Goal: Task Accomplishment & Management: Use online tool/utility

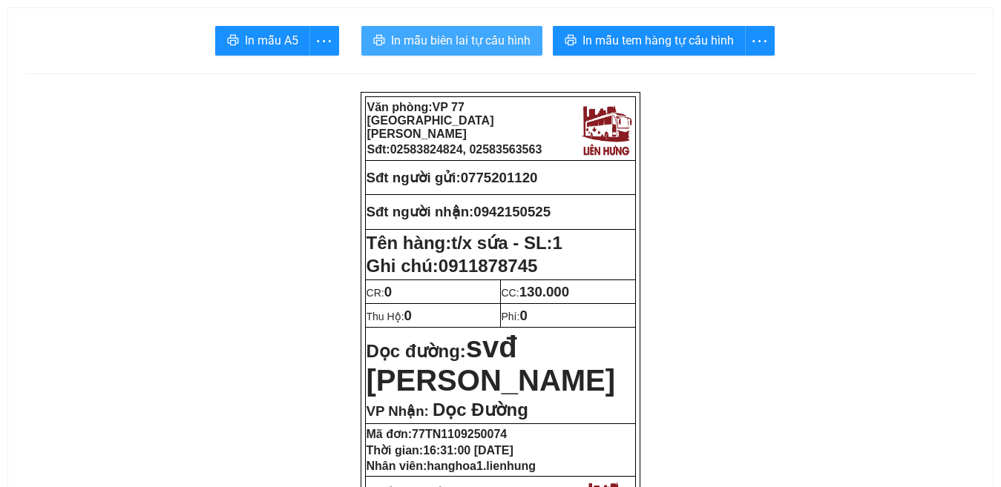
click at [464, 44] on span "In mẫu biên lai tự cấu hình" at bounding box center [460, 40] width 139 height 19
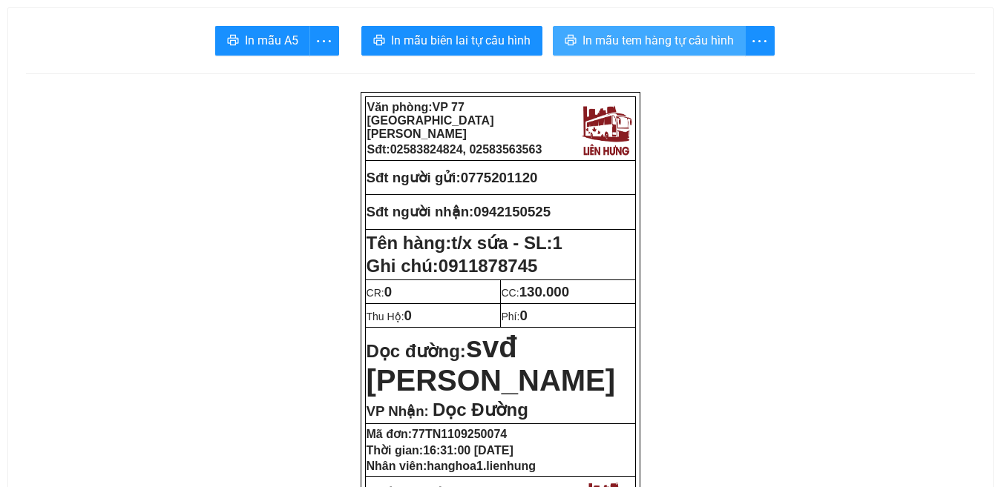
click at [637, 47] on span "In mẫu tem hàng tự cấu hình" at bounding box center [657, 40] width 151 height 19
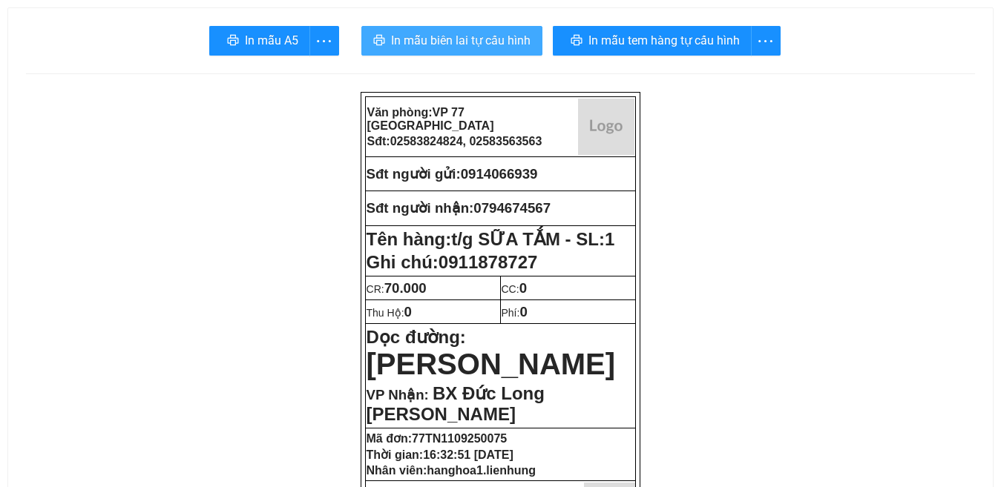
click at [458, 42] on span "In mẫu biên lai tự cấu hình" at bounding box center [460, 40] width 139 height 19
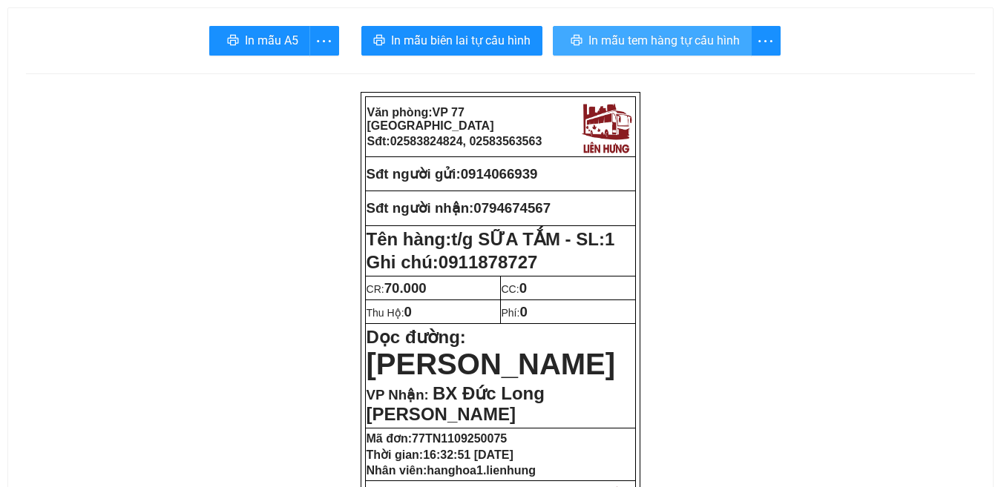
click at [631, 45] on span "In mẫu tem hàng tự cấu hình" at bounding box center [663, 40] width 151 height 19
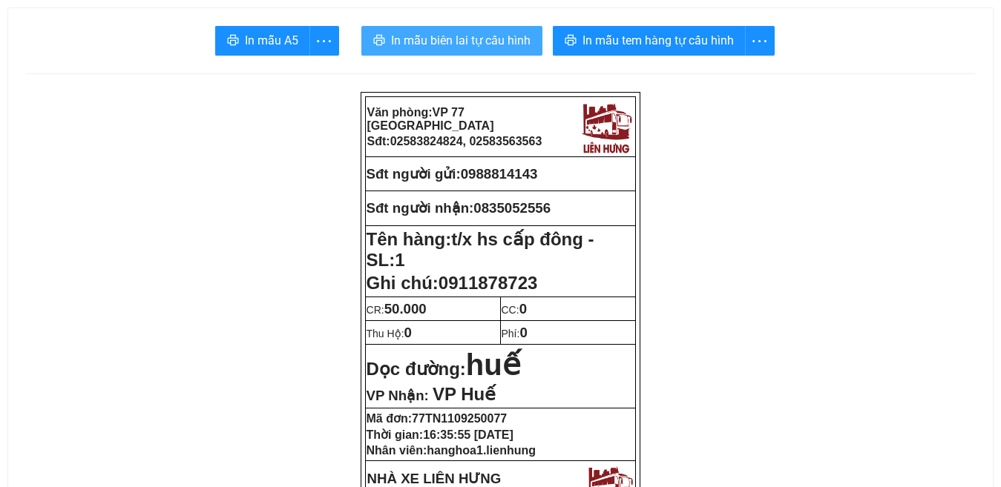
click at [464, 42] on span "In mẫu biên lai tự cấu hình" at bounding box center [460, 40] width 139 height 19
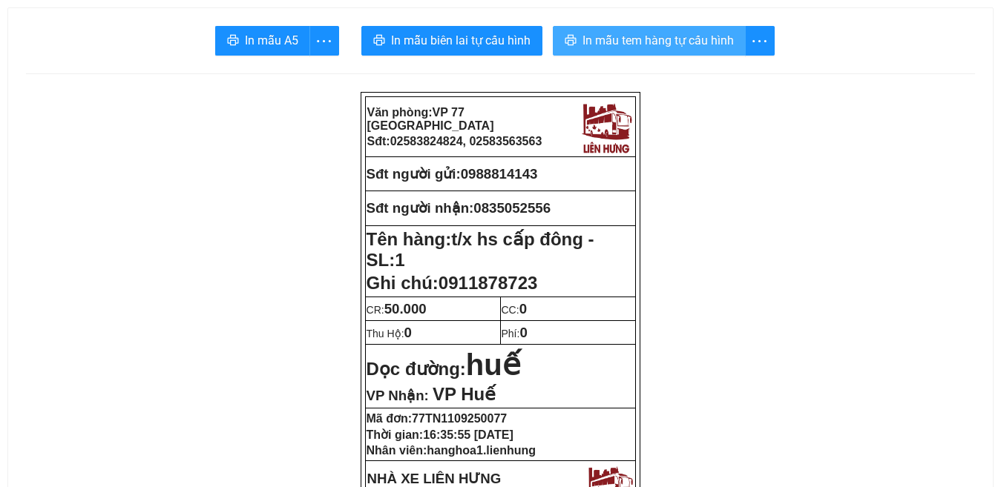
click at [658, 42] on span "In mẫu tem hàng tự cấu hình" at bounding box center [657, 40] width 151 height 19
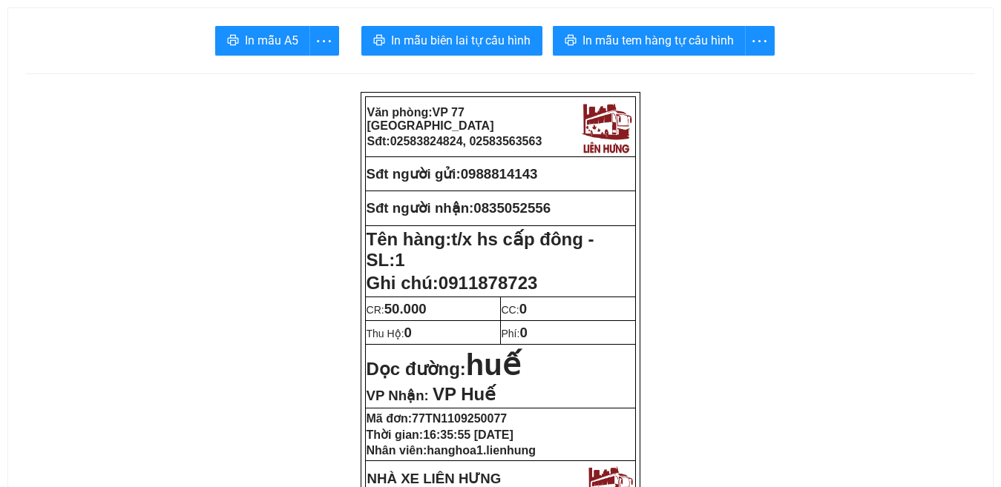
scroll to position [427, 0]
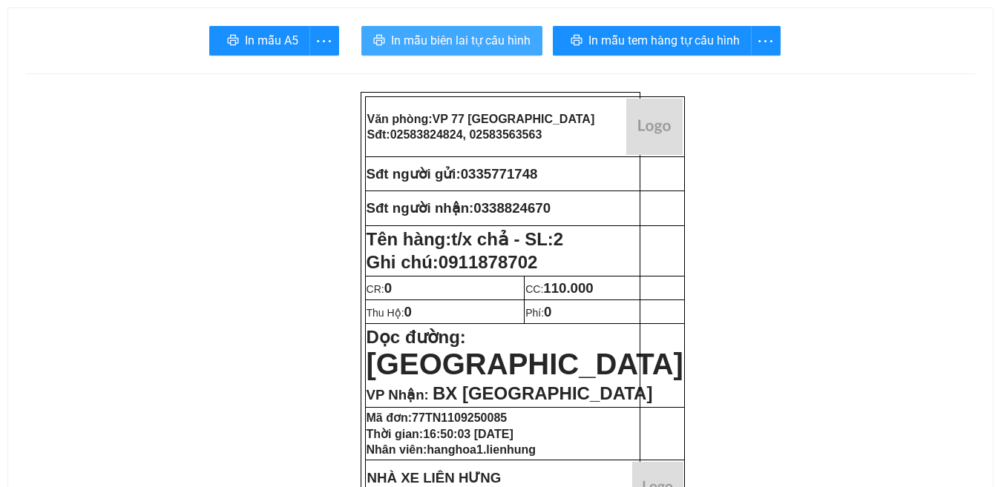
click at [458, 42] on span "In mẫu biên lai tự cấu hình" at bounding box center [460, 40] width 139 height 19
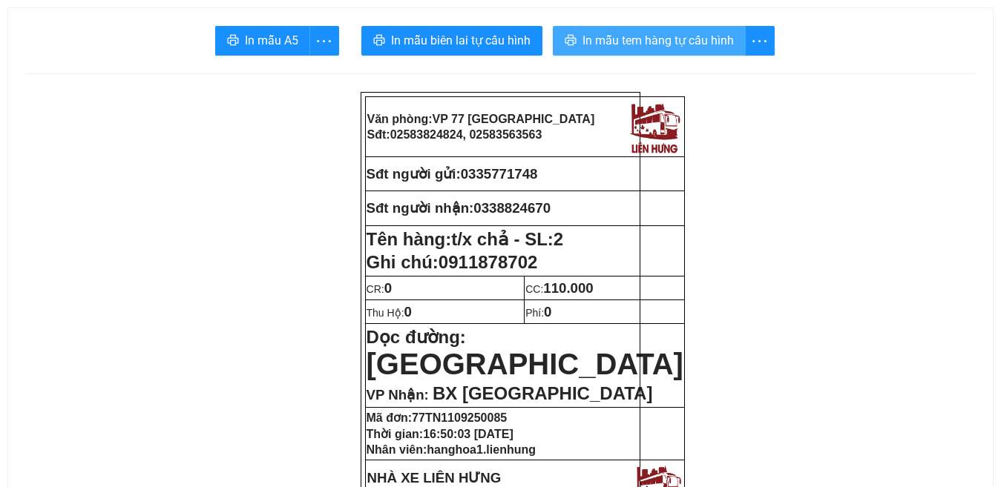
click at [627, 36] on span "In mẫu tem hàng tự cấu hình" at bounding box center [657, 40] width 151 height 19
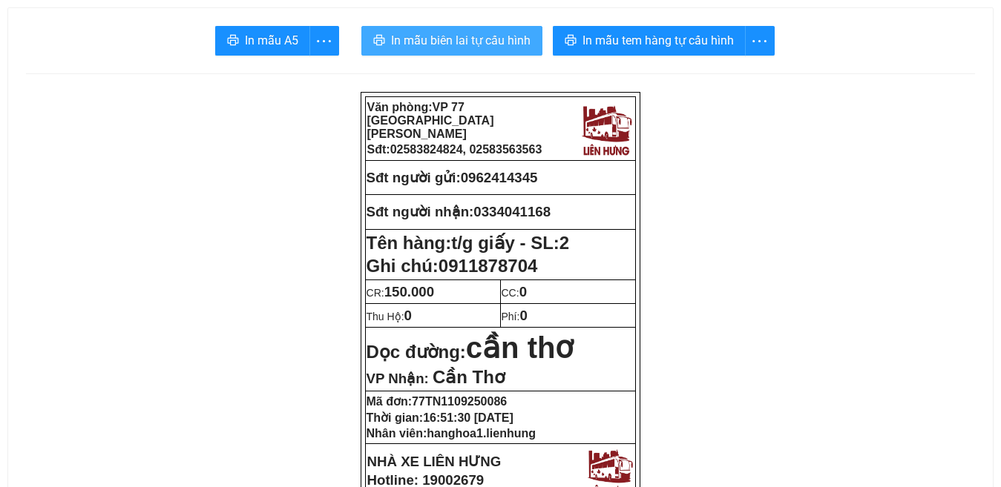
click at [452, 40] on span "In mẫu biên lai tự cấu hình" at bounding box center [460, 40] width 139 height 19
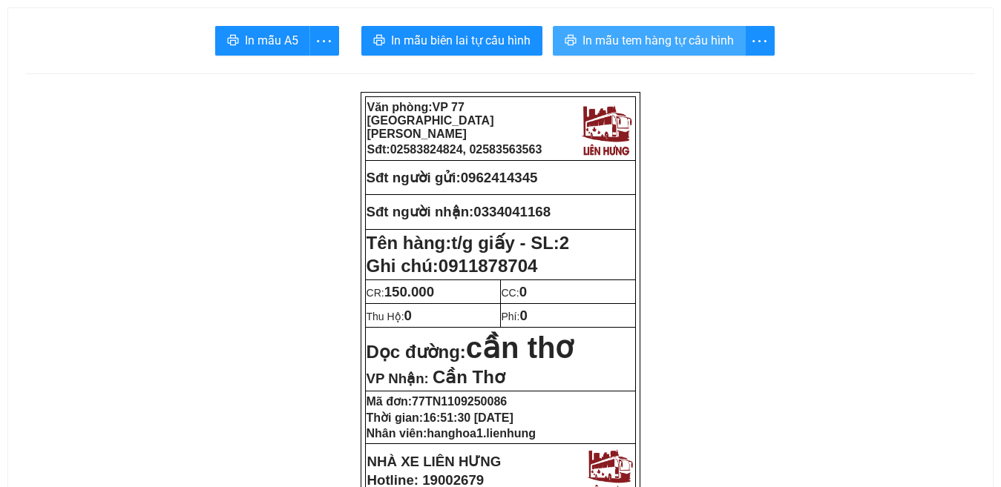
click at [654, 36] on span "In mẫu tem hàng tự cấu hình" at bounding box center [657, 40] width 151 height 19
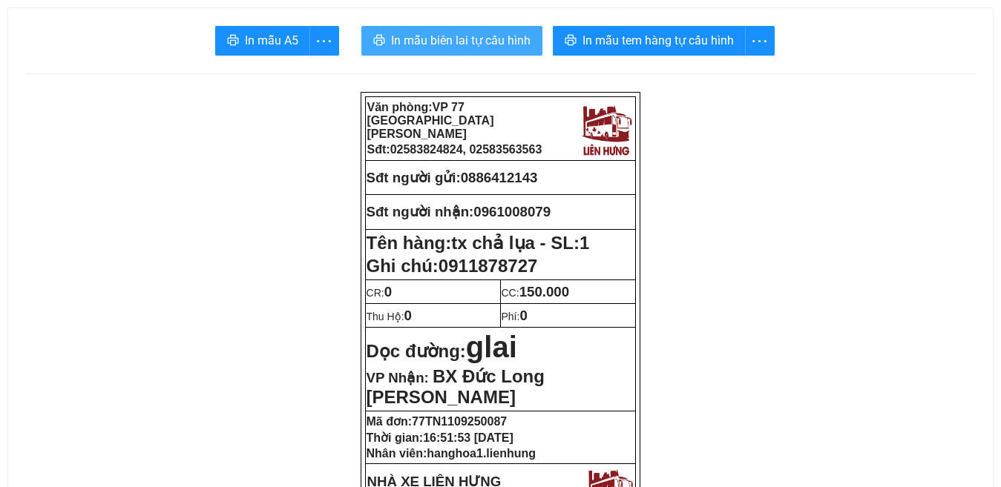
click at [458, 40] on span "In mẫu biên lai tự cấu hình" at bounding box center [460, 40] width 139 height 19
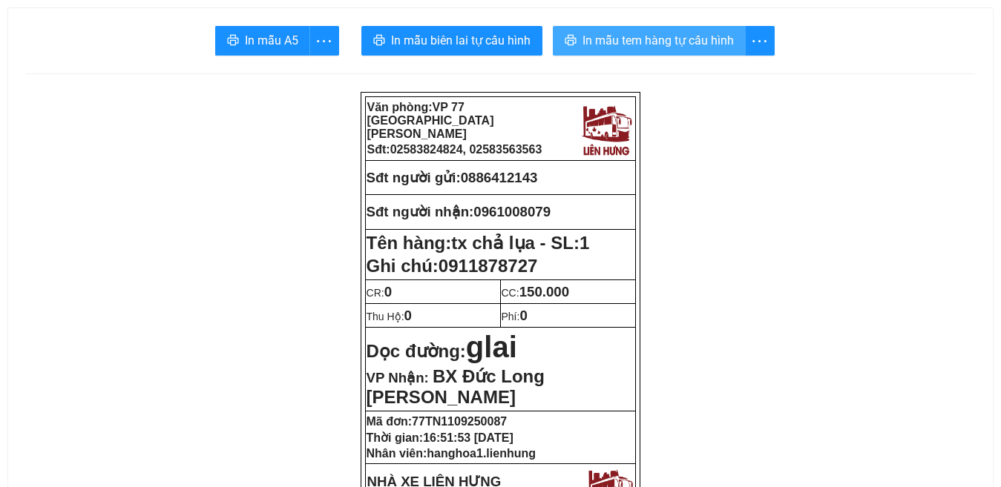
click at [639, 43] on span "In mẫu tem hàng tự cấu hình" at bounding box center [657, 40] width 151 height 19
